Goal: Task Accomplishment & Management: Use online tool/utility

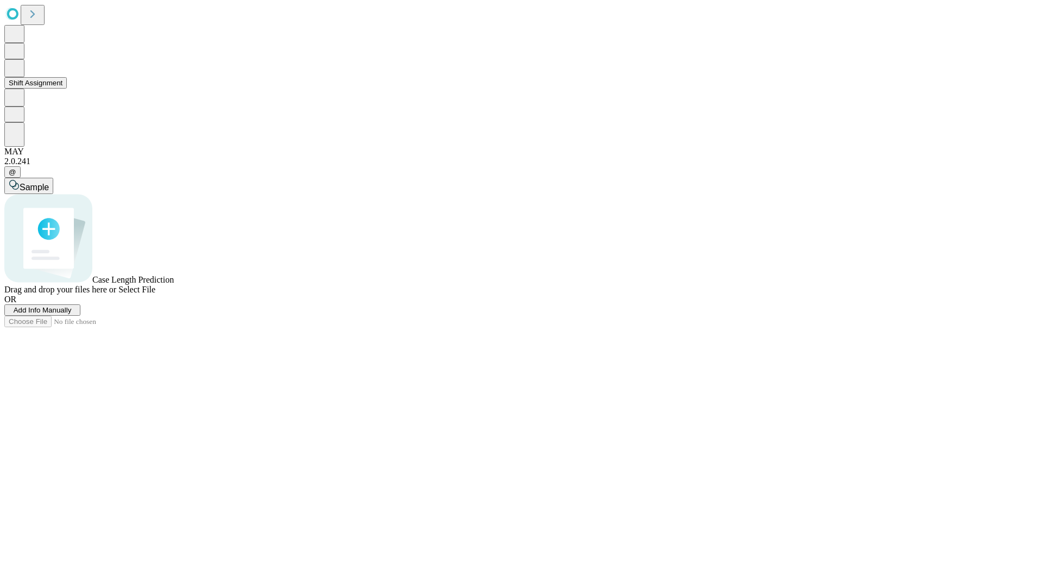
click at [67, 89] on button "Shift Assignment" at bounding box center [35, 82] width 62 height 11
